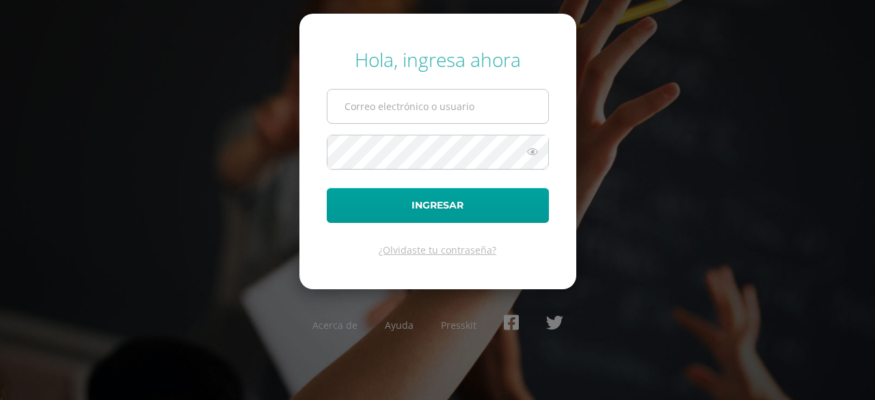
click at [369, 114] on input "text" at bounding box center [438, 107] width 221 height 34
type input "alumno25assv2@integralamericano.edu.gt"
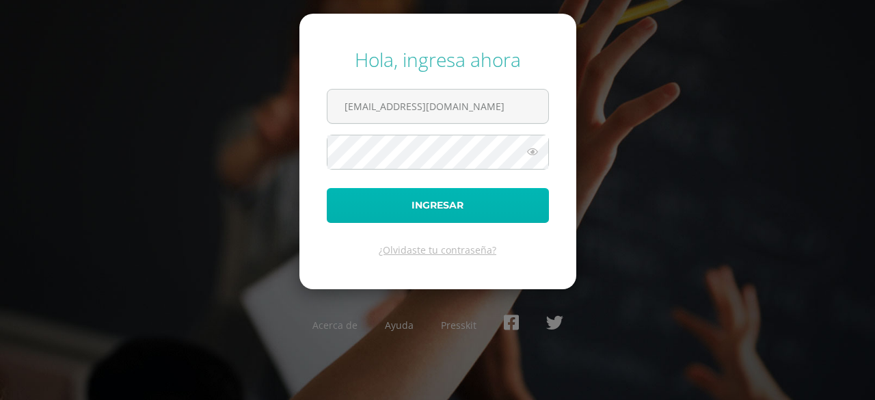
click at [421, 194] on button "Ingresar" at bounding box center [438, 205] width 222 height 35
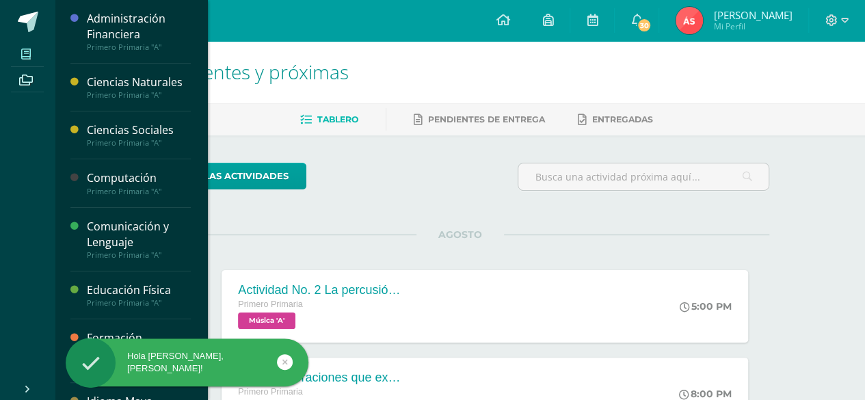
click at [29, 55] on icon at bounding box center [26, 54] width 10 height 11
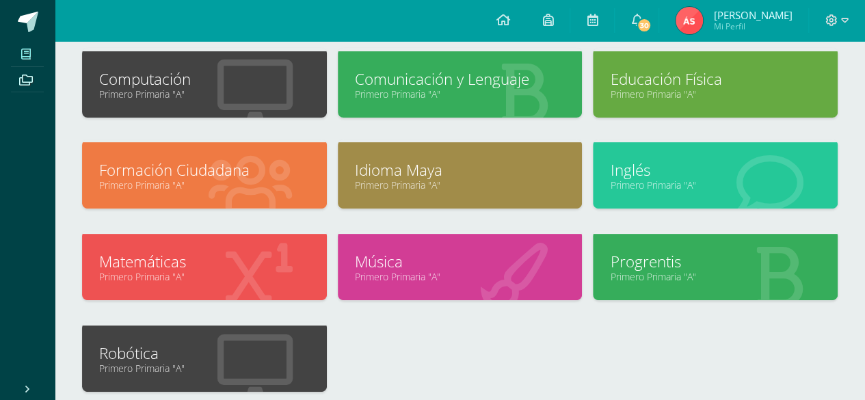
scroll to position [205, 0]
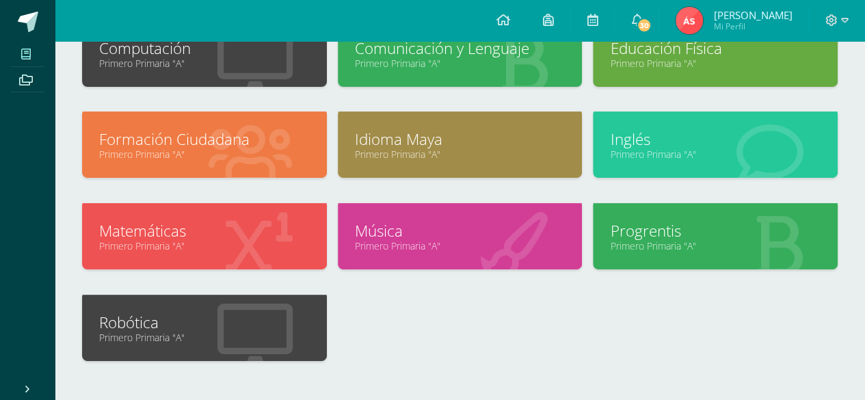
click at [644, 221] on link "Progrentis" at bounding box center [715, 230] width 211 height 21
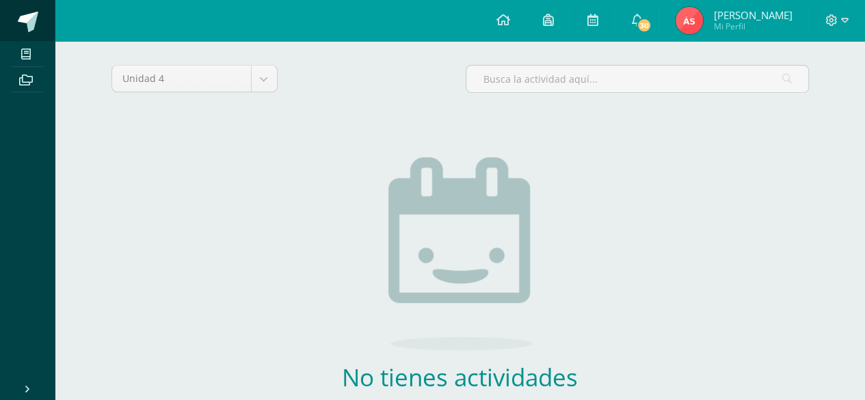
scroll to position [189, 0]
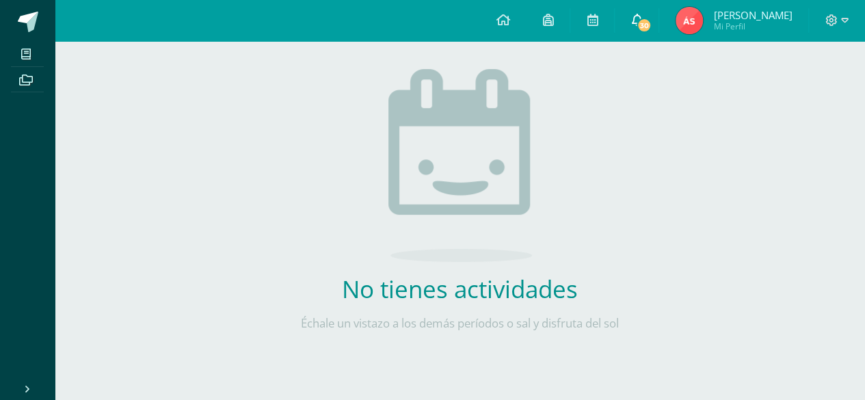
click at [632, 12] on link "30" at bounding box center [637, 20] width 44 height 41
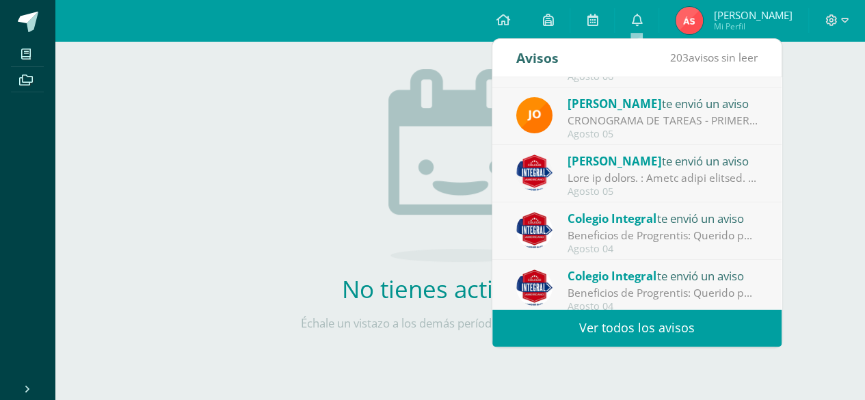
scroll to position [227, 0]
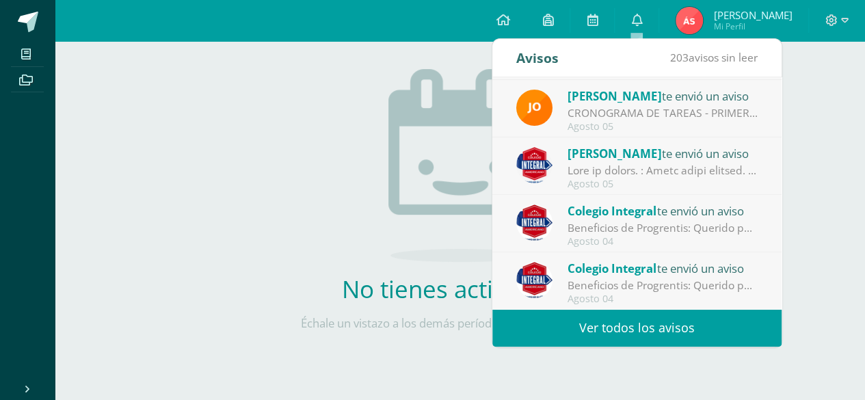
click at [650, 168] on div at bounding box center [663, 171] width 190 height 16
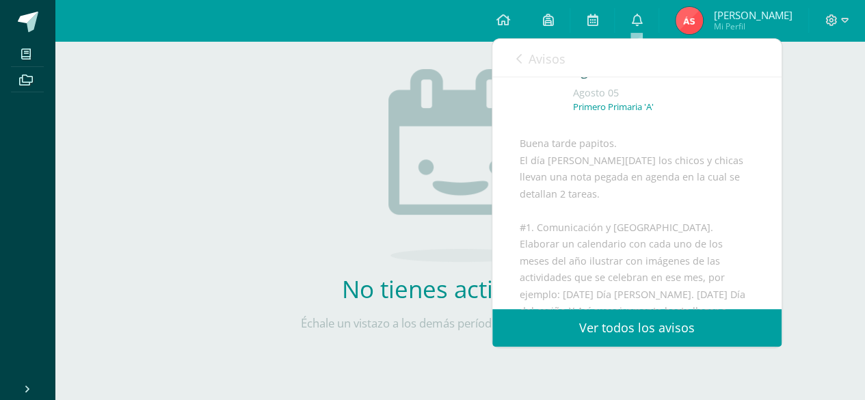
scroll to position [137, 0]
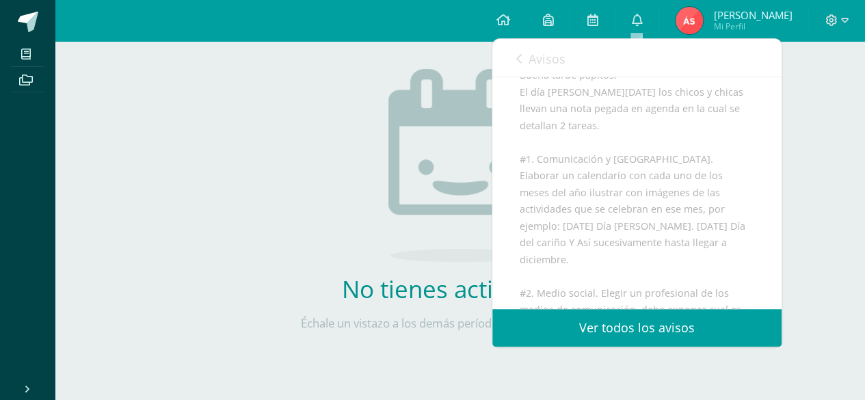
click at [520, 54] on icon at bounding box center [518, 58] width 5 height 11
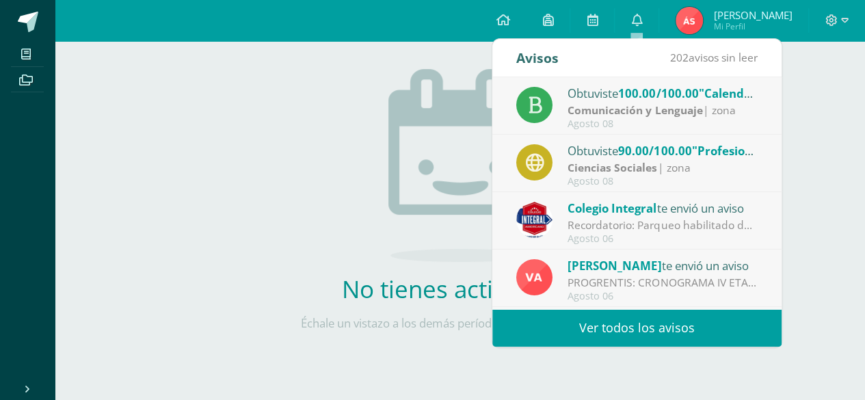
scroll to position [68, 0]
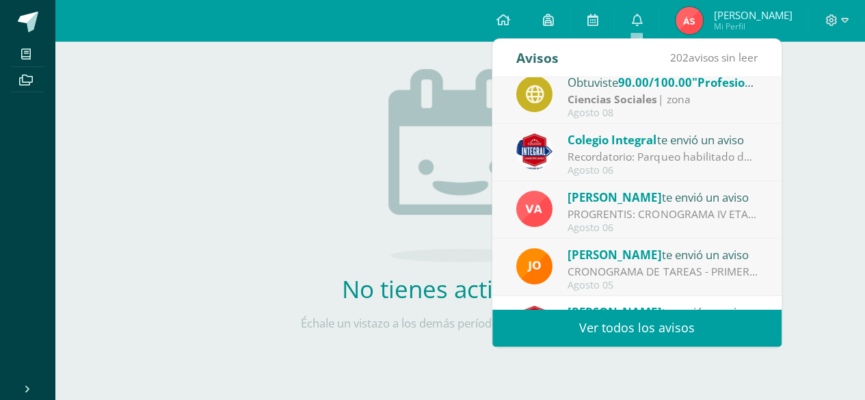
click at [635, 256] on span "[PERSON_NAME]" at bounding box center [615, 255] width 94 height 16
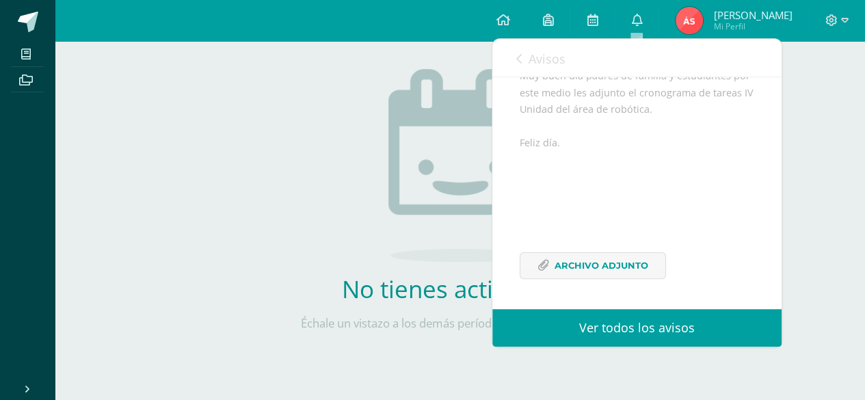
scroll to position [33, 0]
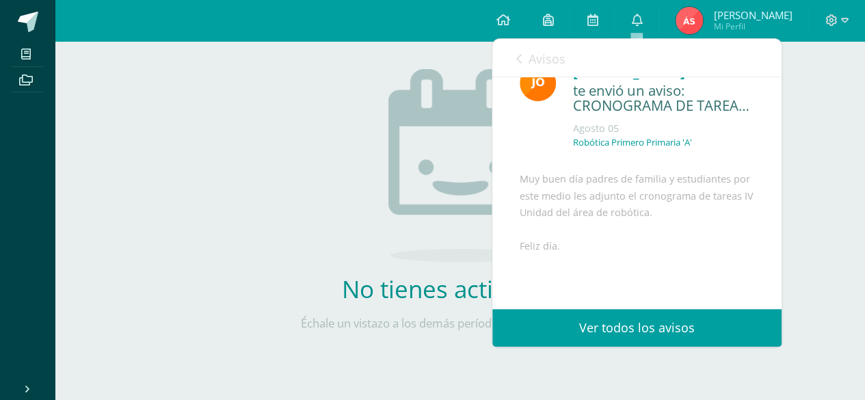
click at [520, 61] on icon at bounding box center [518, 58] width 5 height 11
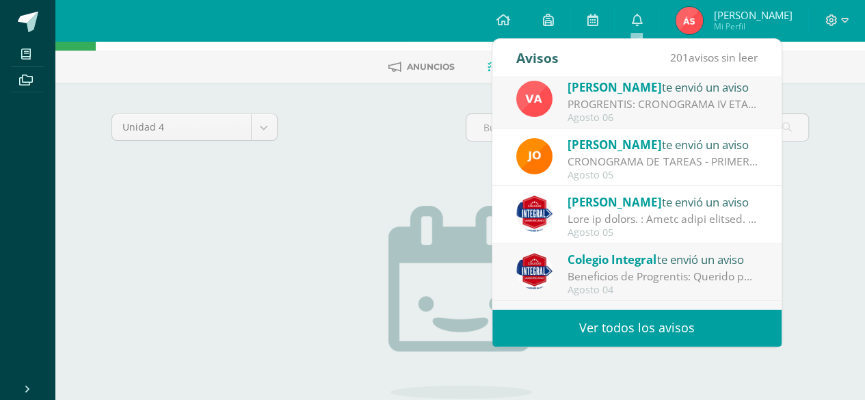
scroll to position [227, 0]
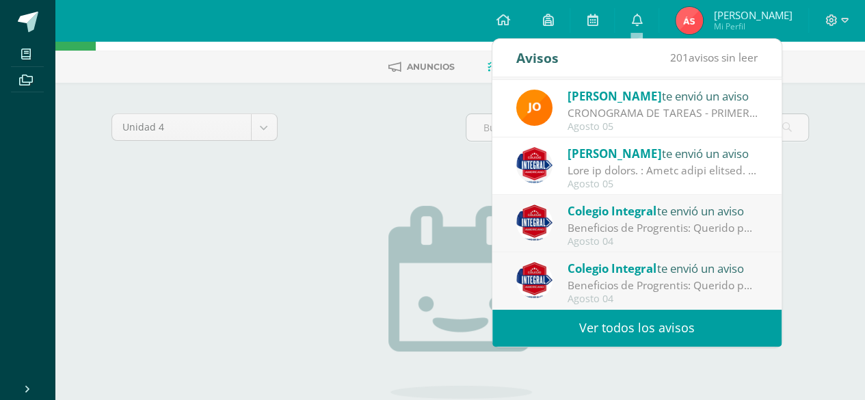
click at [639, 328] on link "Ver todos los avisos" at bounding box center [636, 328] width 289 height 38
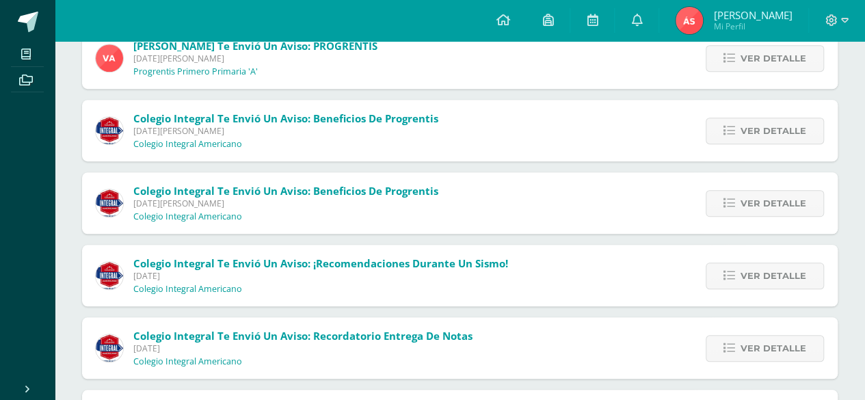
scroll to position [274, 0]
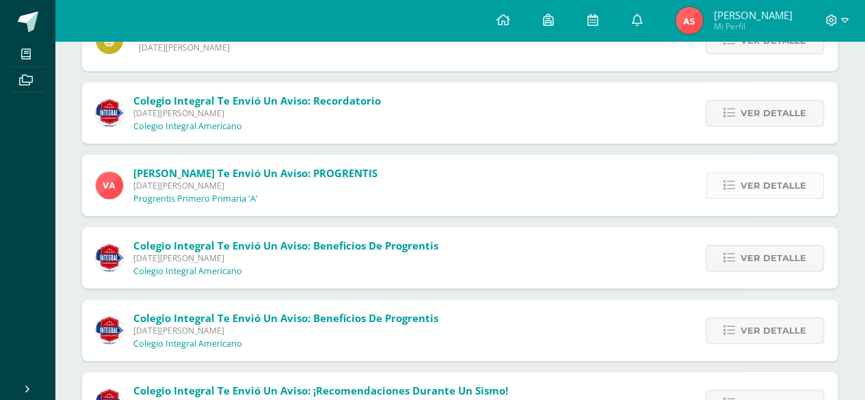
click at [747, 187] on span "Ver detalle" at bounding box center [774, 185] width 66 height 25
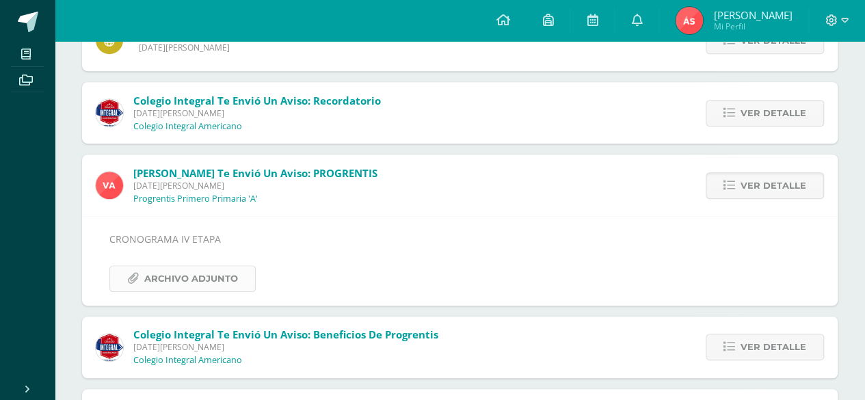
click at [170, 273] on span "Archivo Adjunto" at bounding box center [191, 278] width 94 height 25
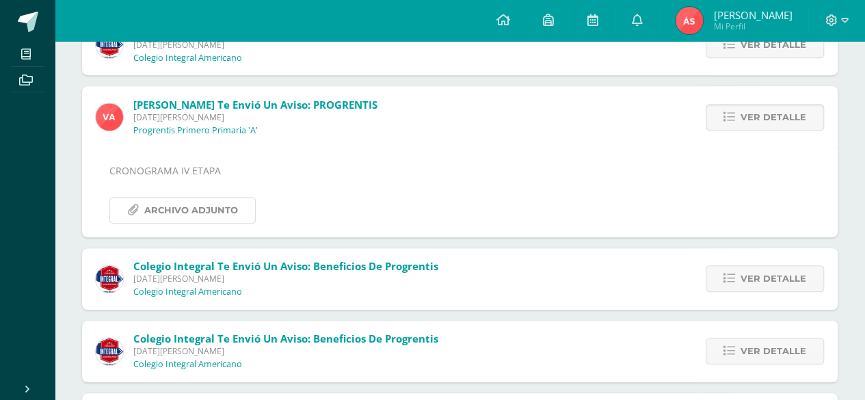
scroll to position [410, 0]
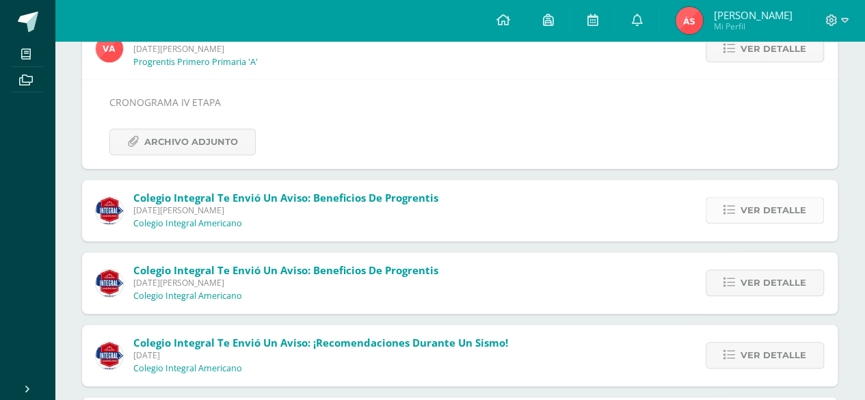
click at [741, 212] on link "Ver detalle" at bounding box center [765, 210] width 118 height 27
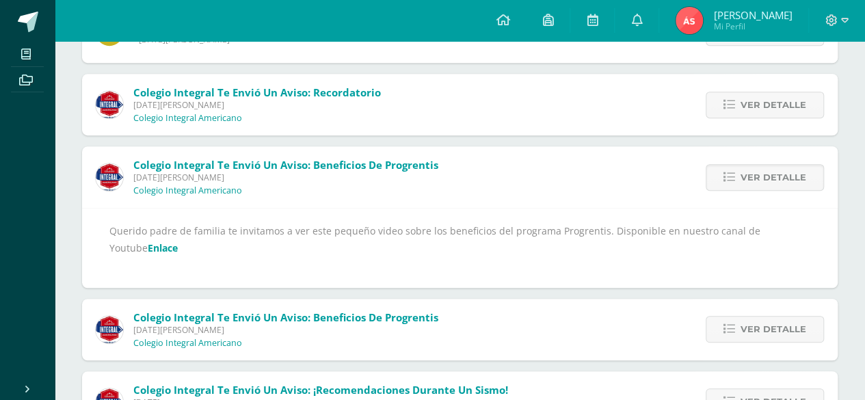
scroll to position [274, 0]
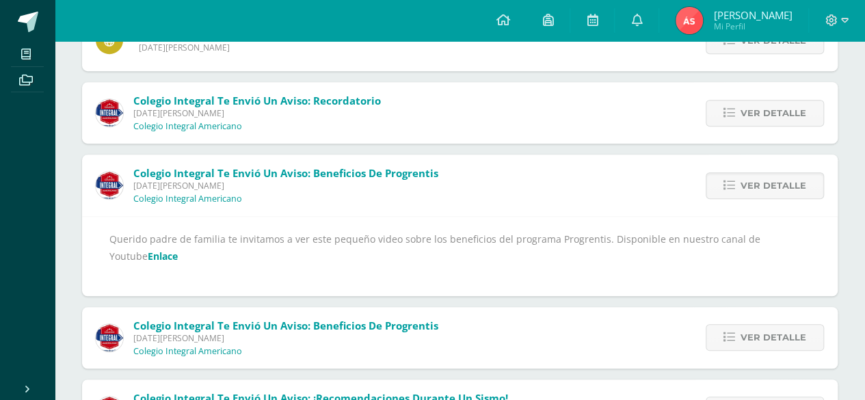
click at [148, 251] on link "Enlace" at bounding box center [163, 256] width 30 height 13
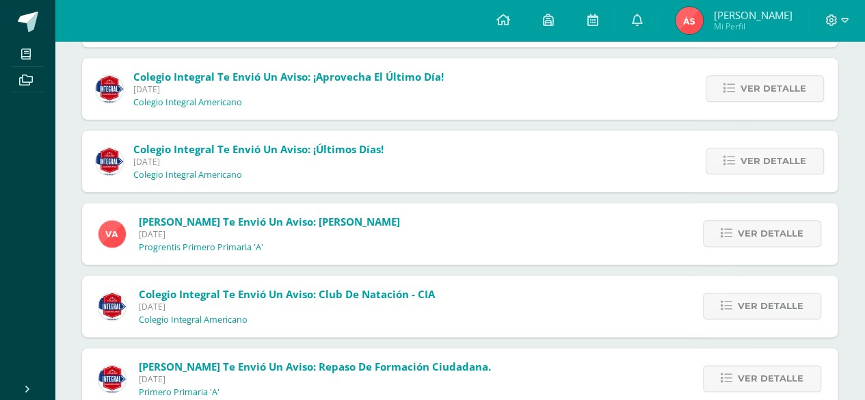
scroll to position [808, 0]
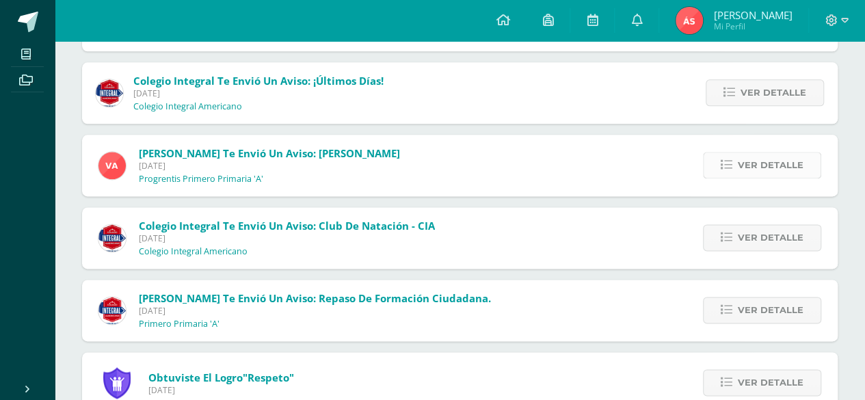
click at [791, 156] on span "Ver detalle" at bounding box center [771, 165] width 66 height 25
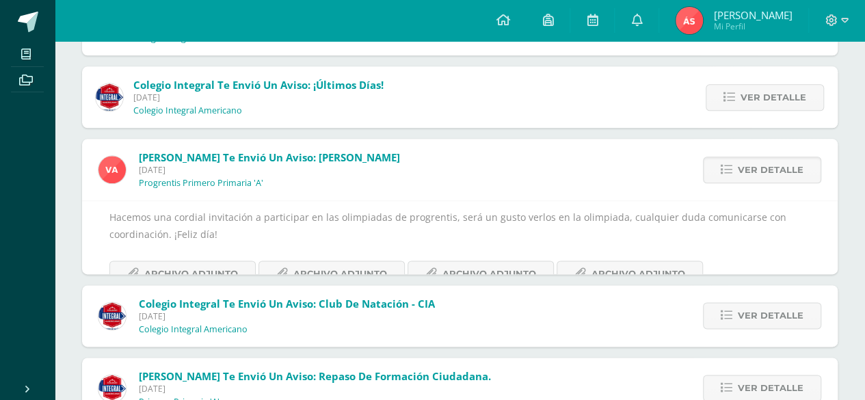
scroll to position [657, 0]
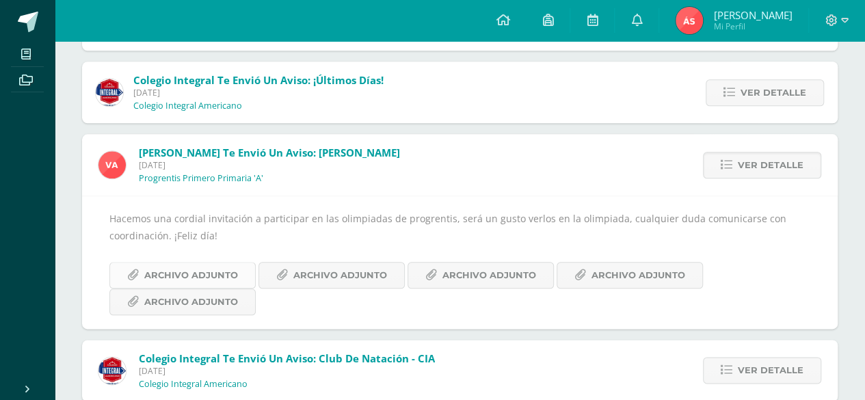
click at [181, 272] on span "Archivo Adjunto" at bounding box center [191, 275] width 94 height 25
click at [338, 276] on span "Archivo Adjunto" at bounding box center [340, 275] width 94 height 25
click at [458, 271] on span "Archivo Adjunto" at bounding box center [489, 275] width 94 height 25
click at [610, 270] on span "Archivo Adjunto" at bounding box center [639, 275] width 94 height 25
click at [156, 300] on span "Archivo Adjunto" at bounding box center [191, 301] width 94 height 25
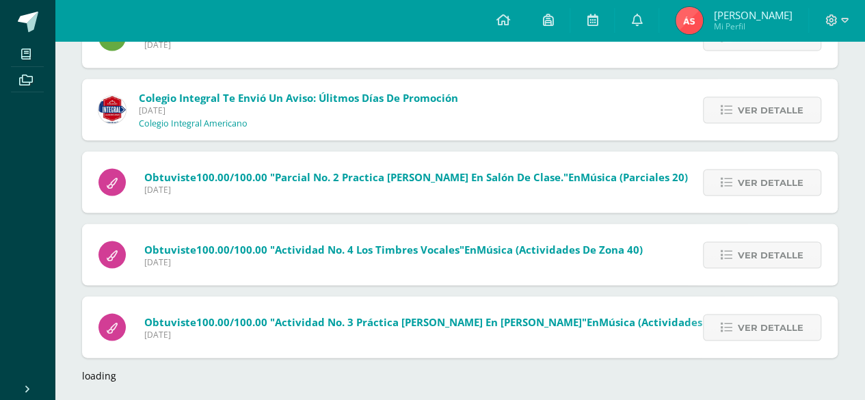
scroll to position [1287, 0]
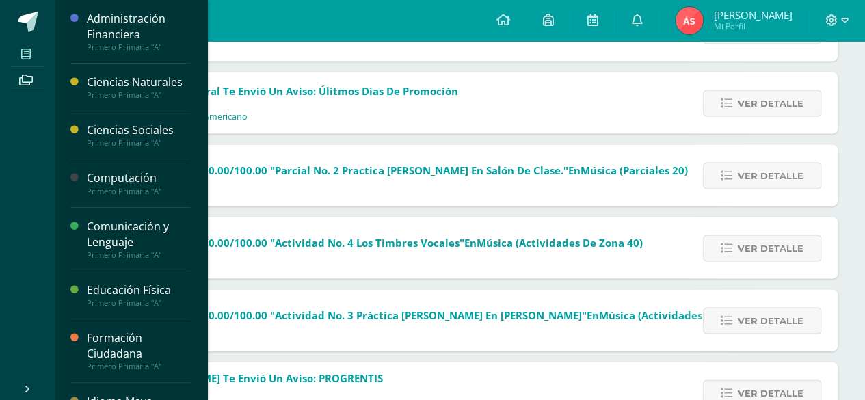
click at [27, 58] on icon at bounding box center [26, 54] width 10 height 11
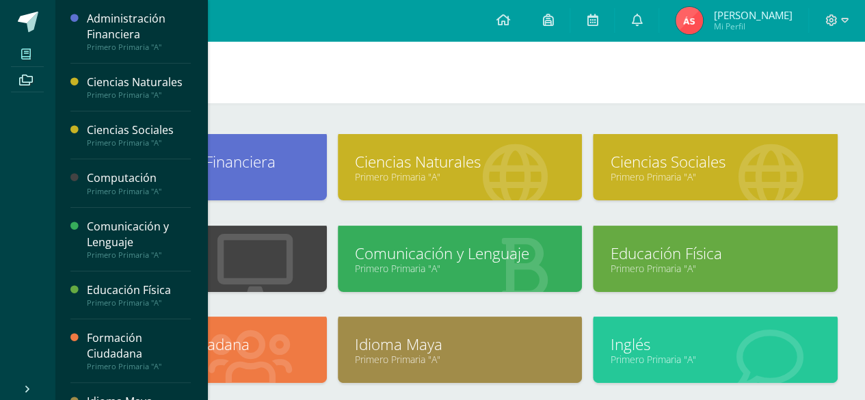
click at [29, 51] on icon at bounding box center [26, 54] width 10 height 11
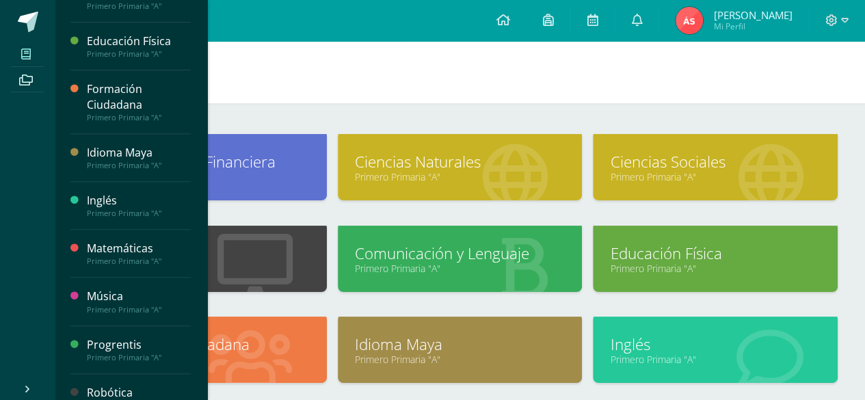
scroll to position [267, 0]
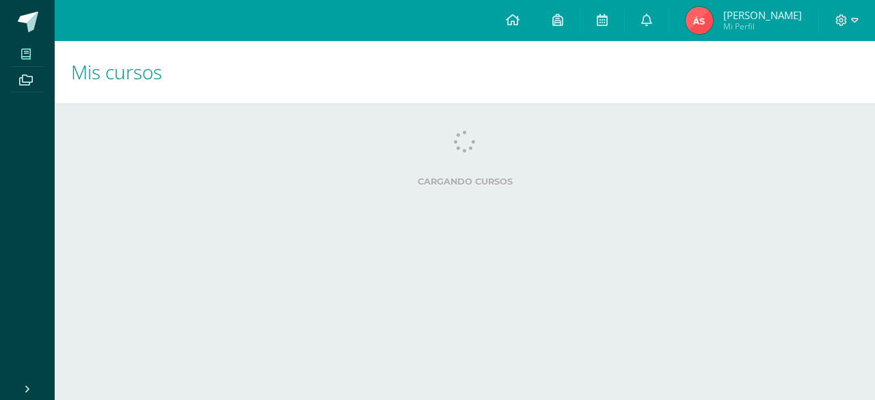
click at [96, 174] on div "Cargando cursos" at bounding box center [465, 162] width 777 height 62
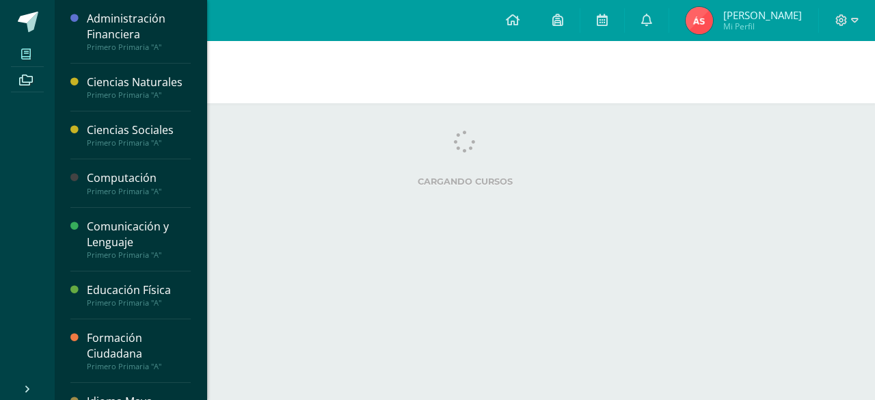
click at [27, 49] on icon at bounding box center [26, 54] width 10 height 11
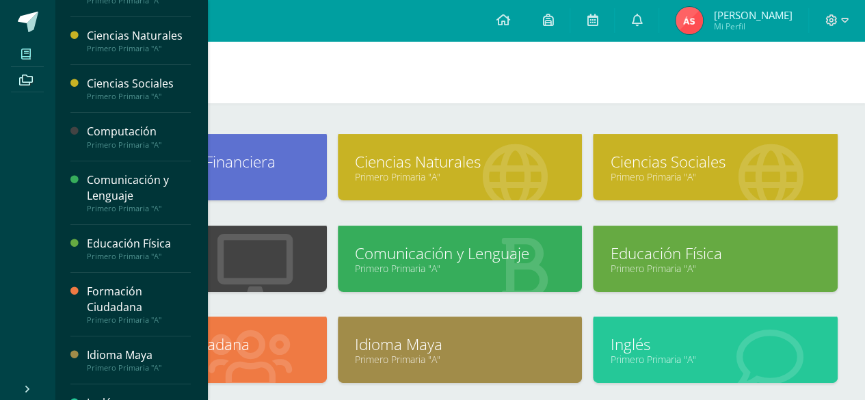
scroll to position [68, 0]
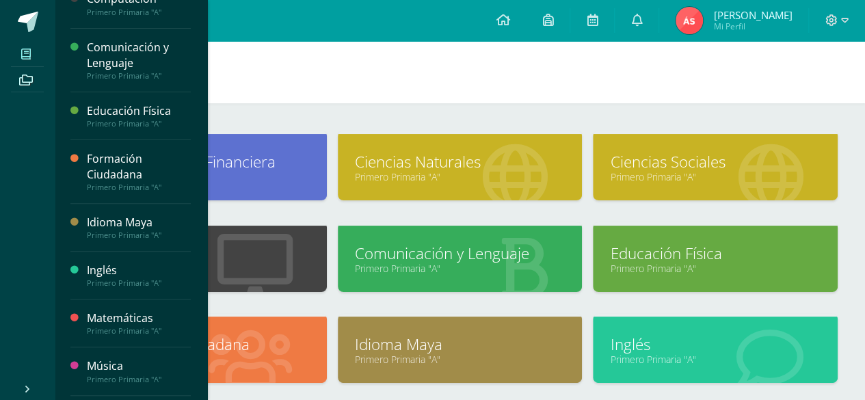
scroll to position [205, 0]
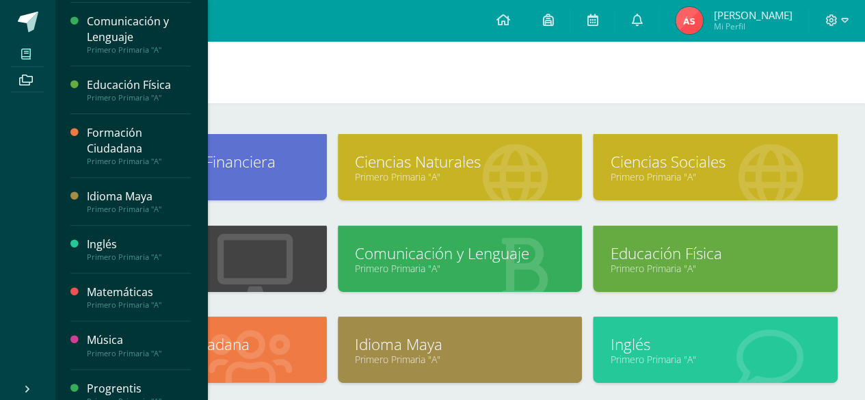
click at [101, 241] on div "Inglés" at bounding box center [139, 245] width 104 height 16
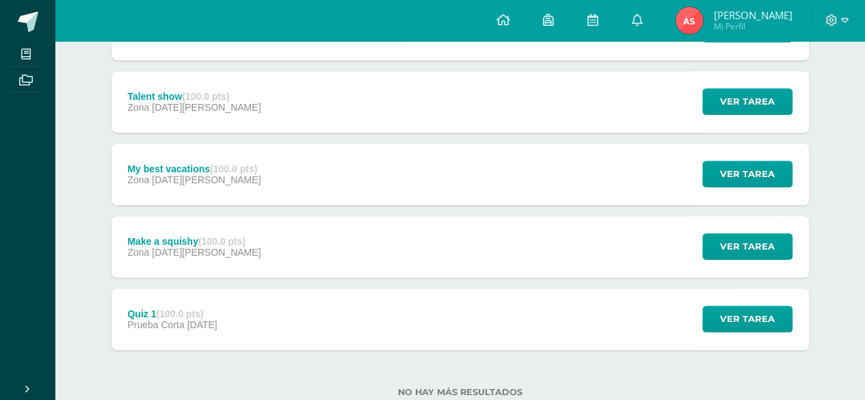
scroll to position [348, 0]
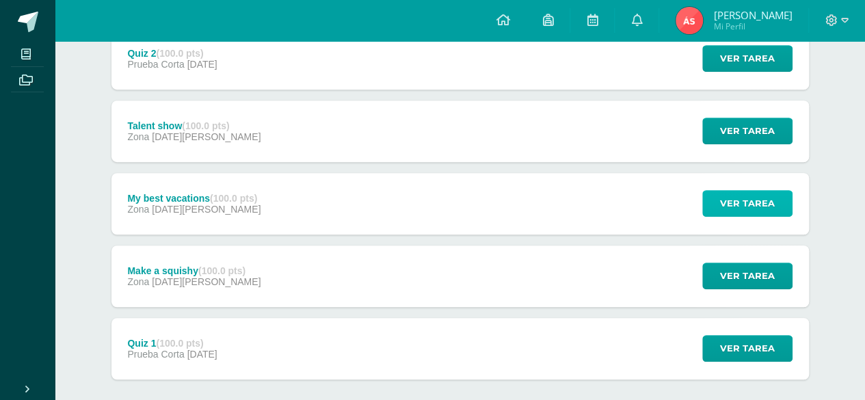
click at [745, 191] on span "Ver tarea" at bounding box center [747, 203] width 55 height 25
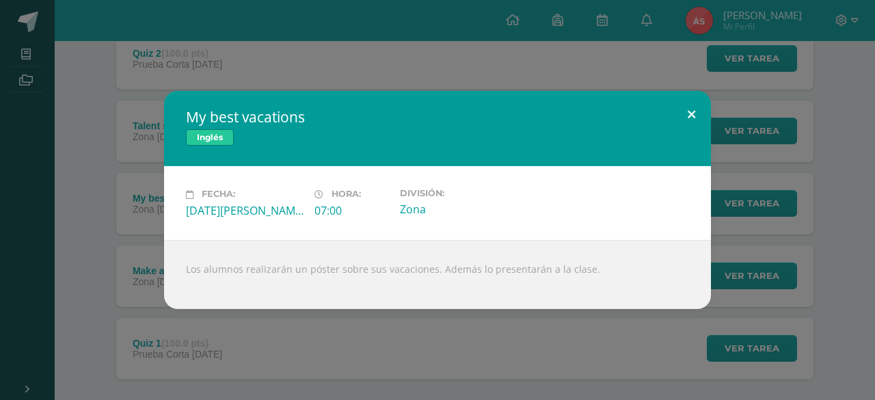
click at [690, 107] on button at bounding box center [691, 114] width 39 height 47
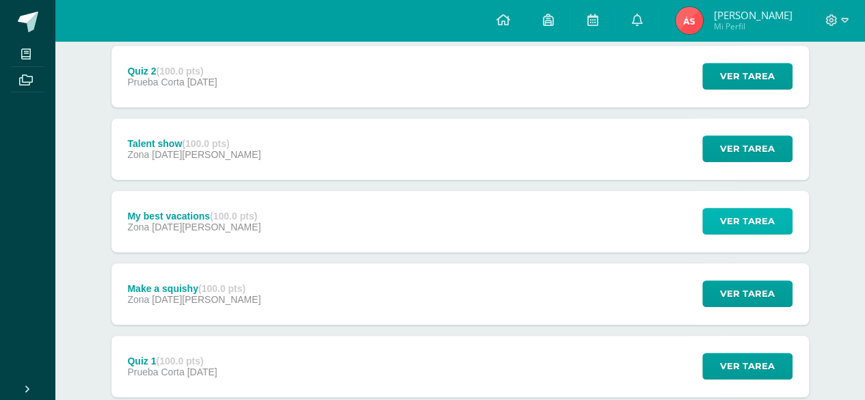
scroll to position [280, 0]
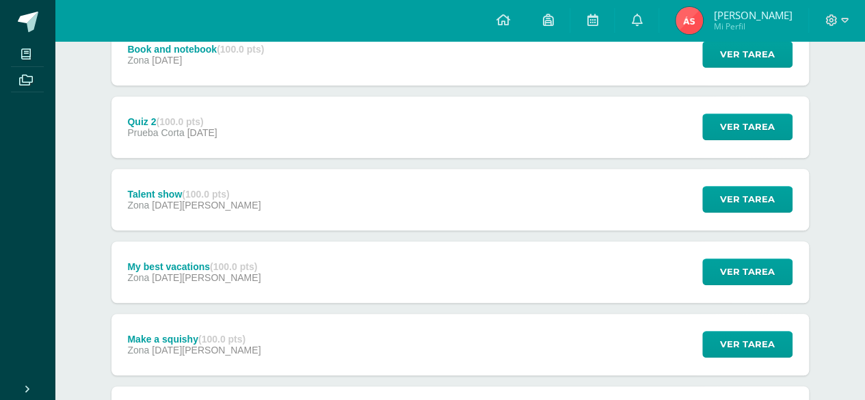
click at [142, 122] on div "Quiz 2 (100.0 pts)" at bounding box center [172, 121] width 90 height 11
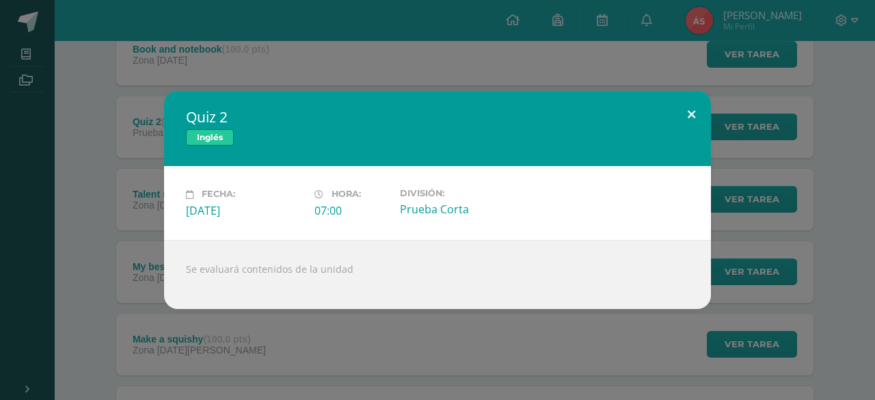
click at [691, 109] on button at bounding box center [691, 114] width 39 height 47
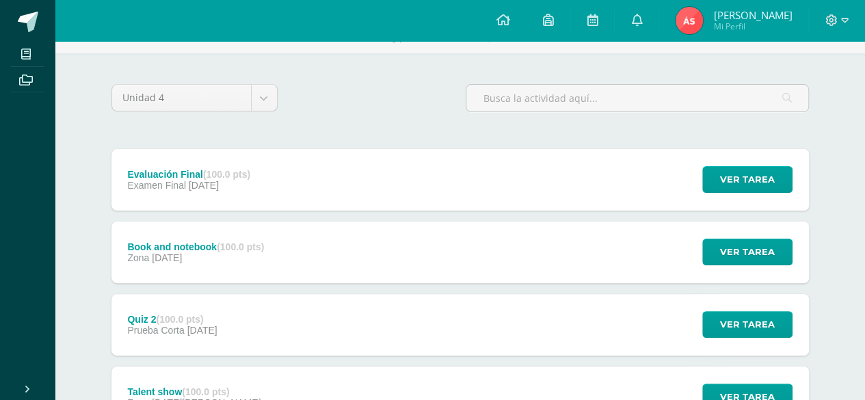
scroll to position [0, 0]
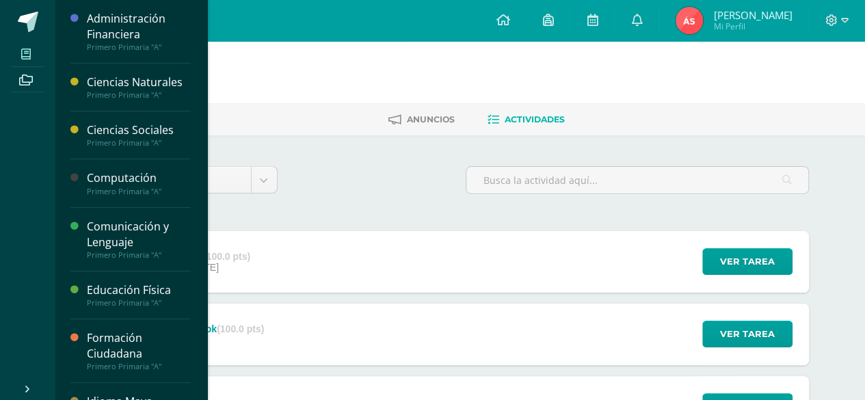
click at [22, 46] on span at bounding box center [26, 53] width 31 height 18
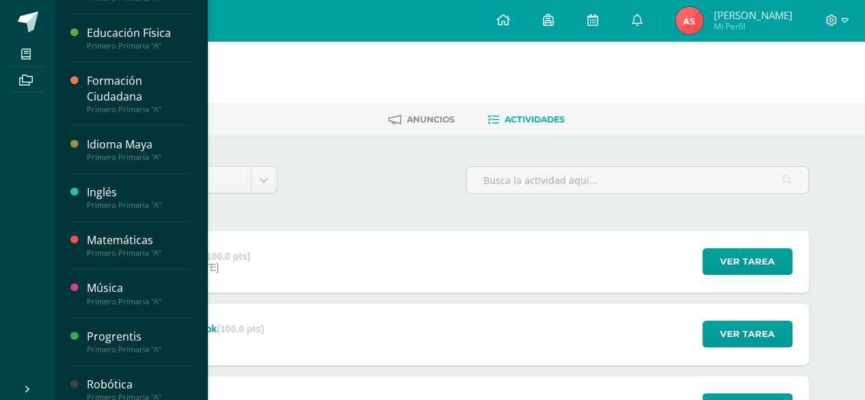
scroll to position [267, 0]
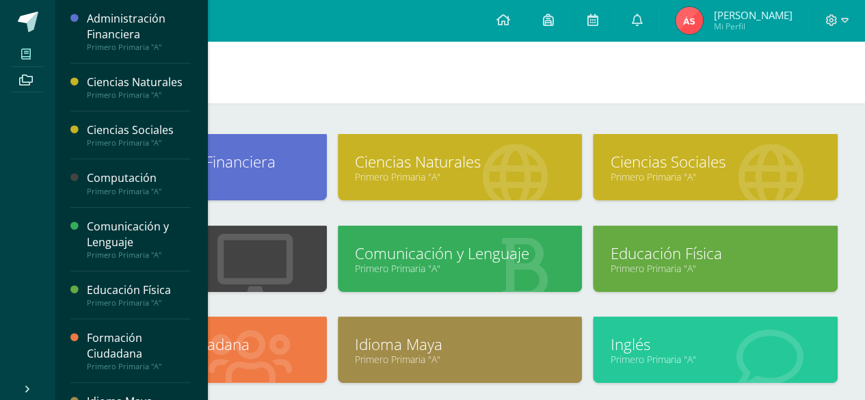
click at [25, 47] on span at bounding box center [26, 53] width 31 height 18
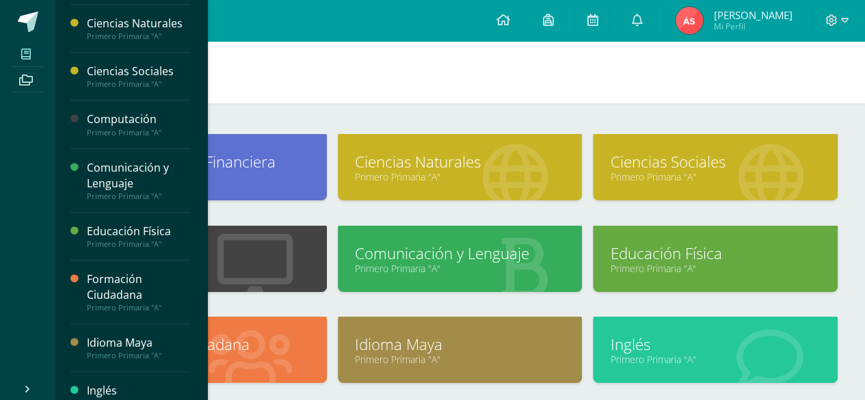
scroll to position [205, 0]
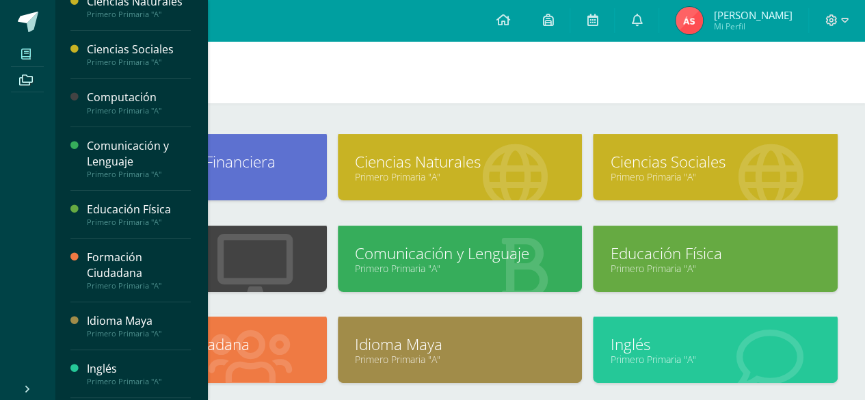
scroll to position [205, 0]
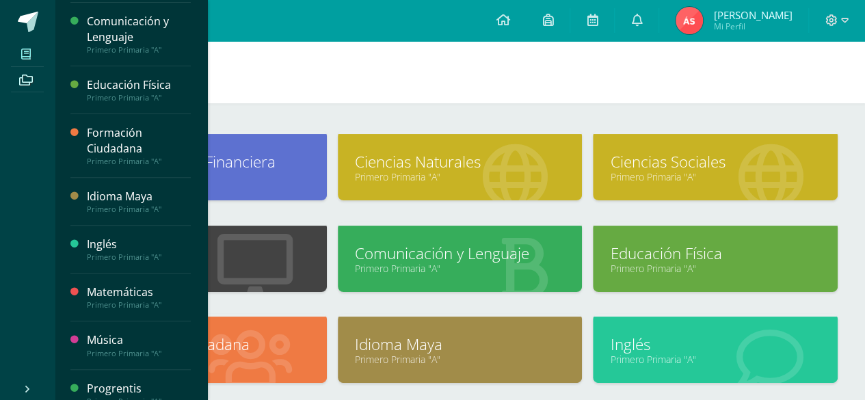
click at [105, 241] on div "Inglés" at bounding box center [139, 245] width 104 height 16
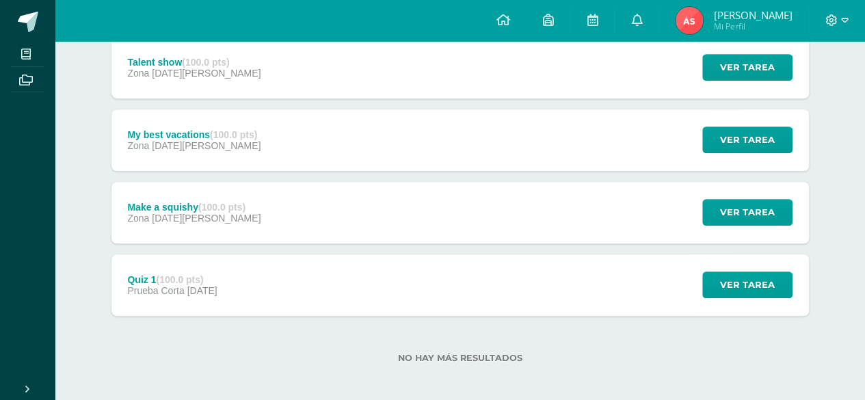
scroll to position [416, 0]
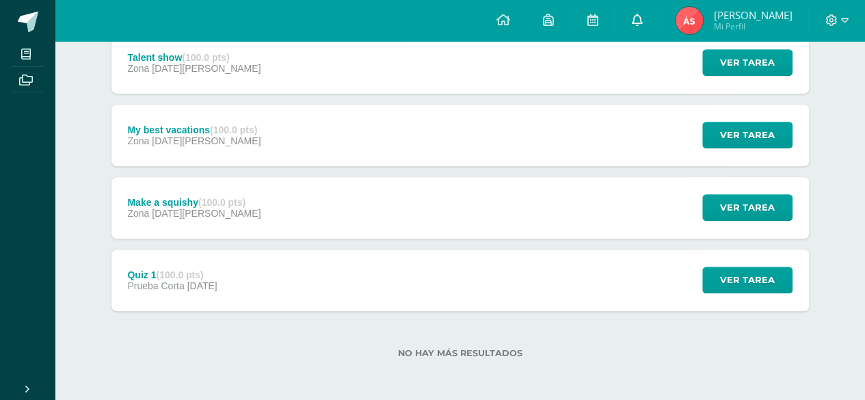
click at [637, 23] on icon at bounding box center [636, 20] width 11 height 12
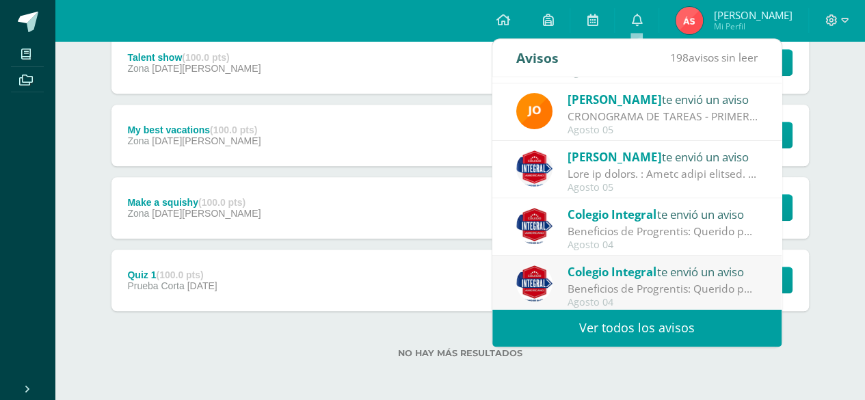
scroll to position [227, 0]
